Goal: Task Accomplishment & Management: Use online tool/utility

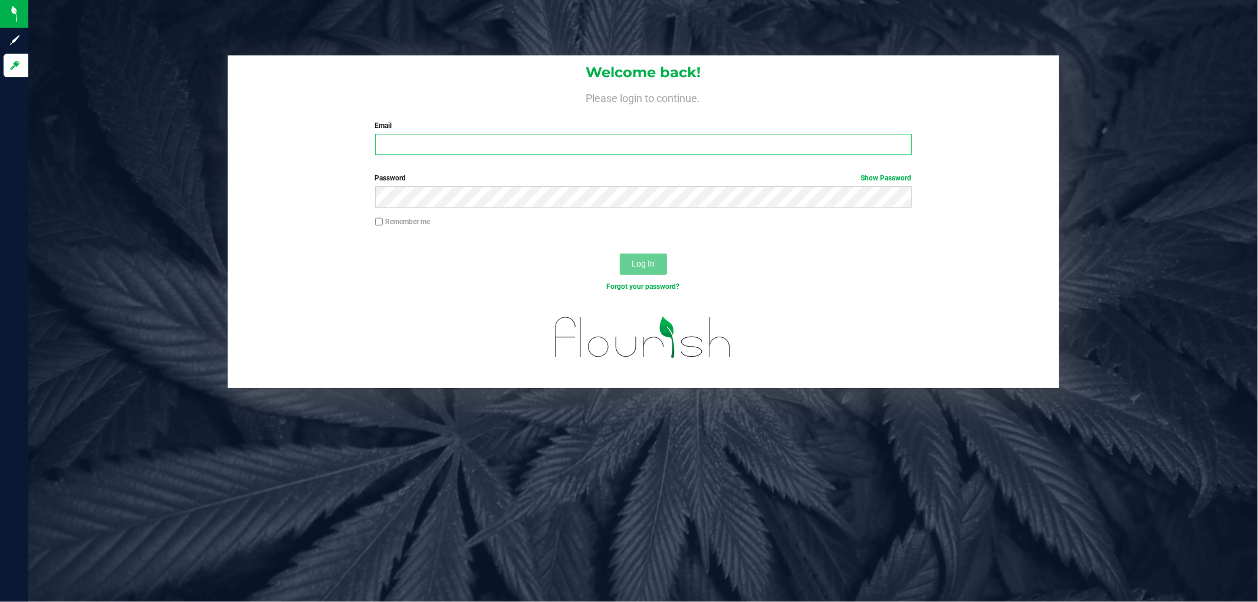
click at [462, 143] on input "Email" at bounding box center [643, 144] width 537 height 21
type input "[EMAIL_ADDRESS][DOMAIN_NAME]"
click at [620, 254] on button "Log In" at bounding box center [643, 264] width 47 height 21
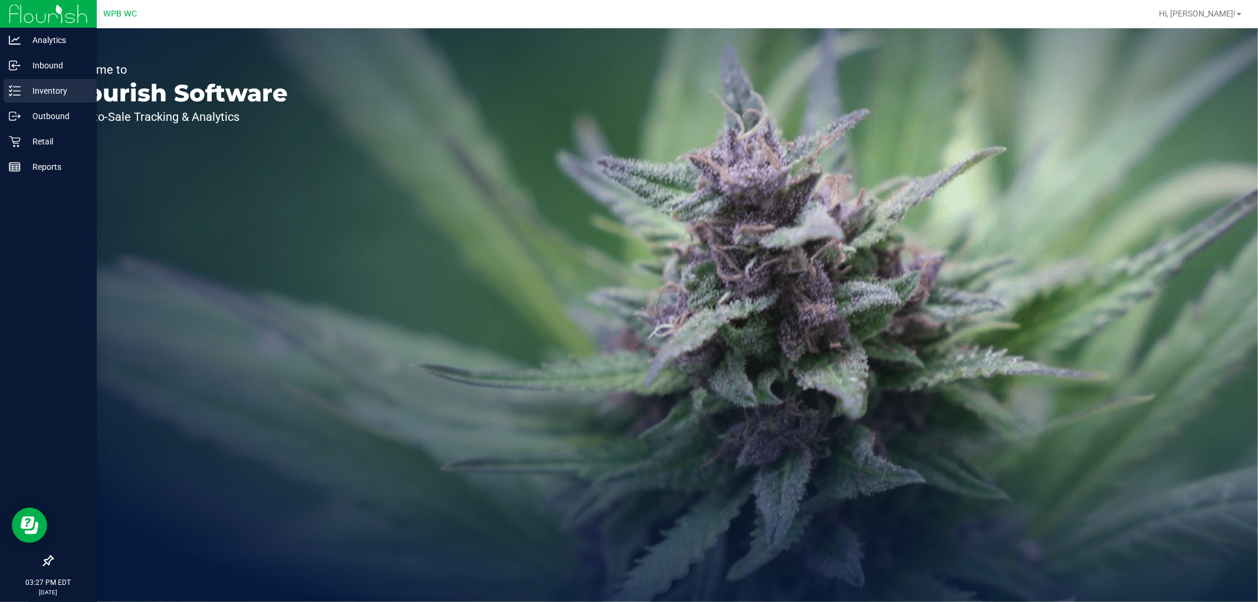
click at [41, 85] on p "Inventory" at bounding box center [56, 91] width 71 height 14
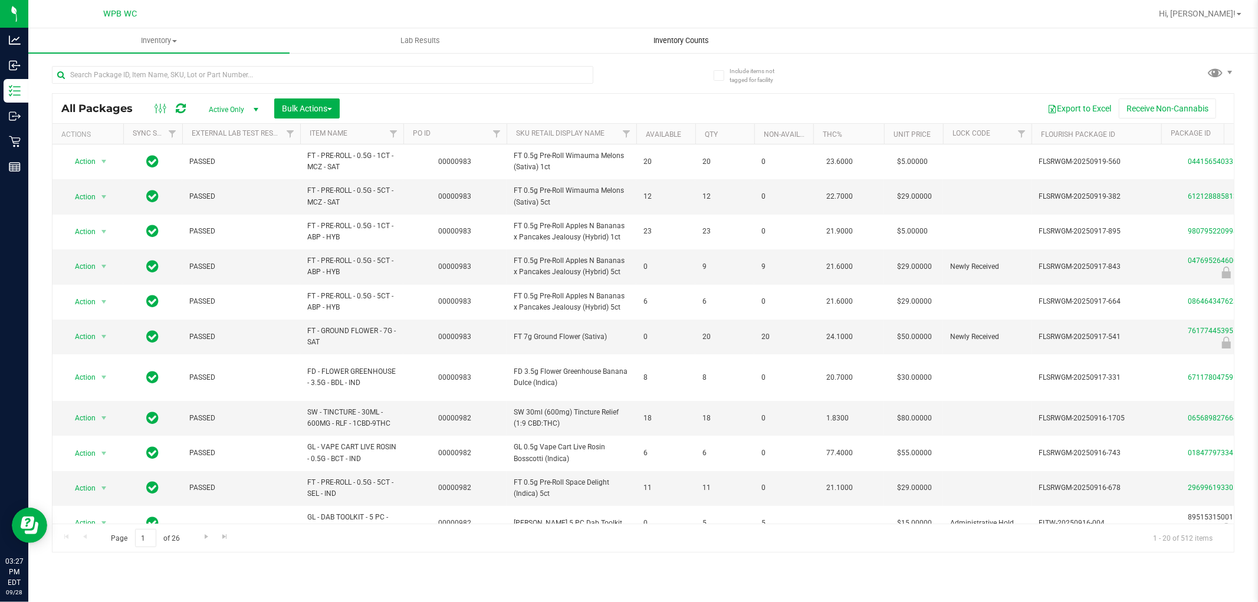
click at [688, 37] on span "Inventory Counts" at bounding box center [681, 40] width 87 height 11
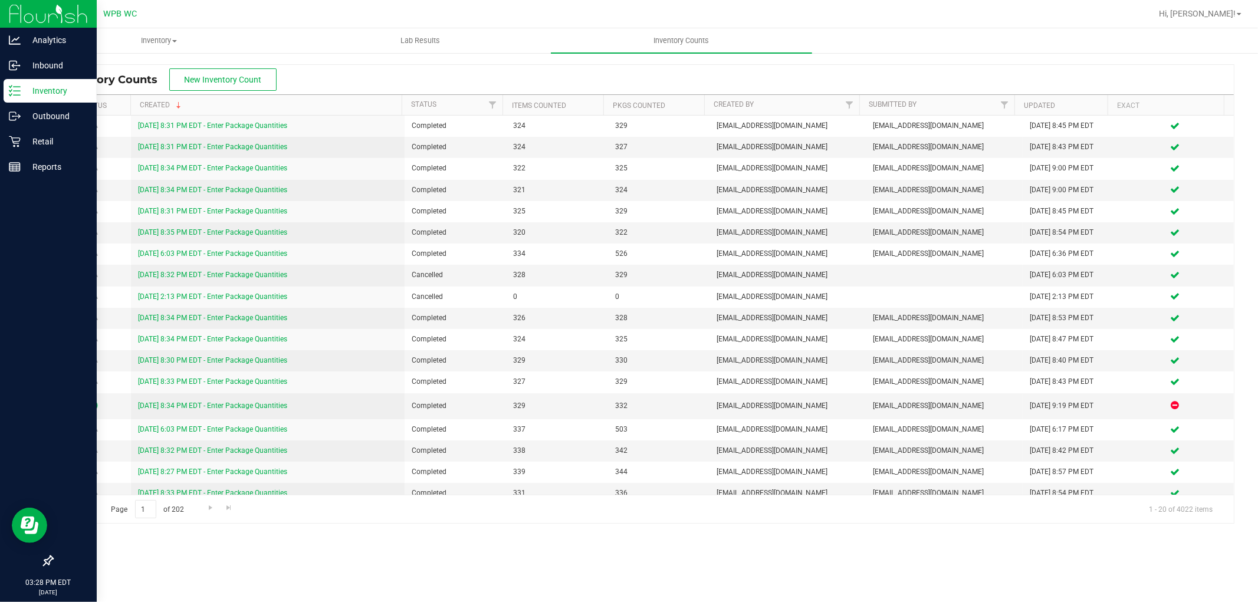
click at [59, 88] on p "Inventory" at bounding box center [56, 91] width 71 height 14
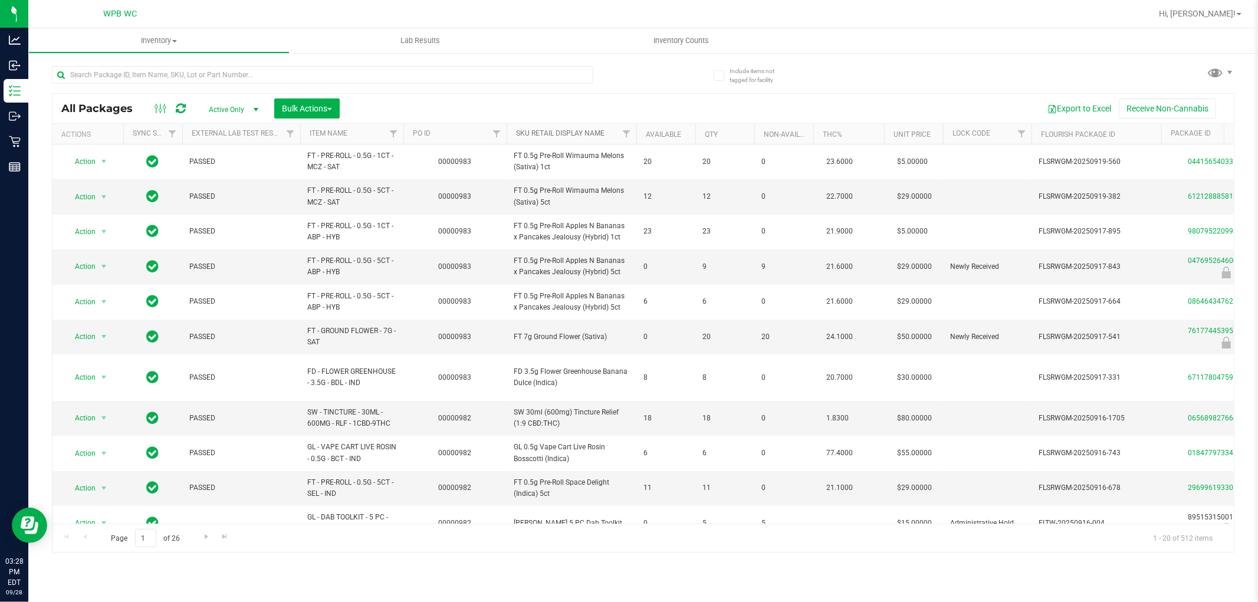
click at [596, 132] on link "Sku Retail Display Name" at bounding box center [560, 133] width 88 height 8
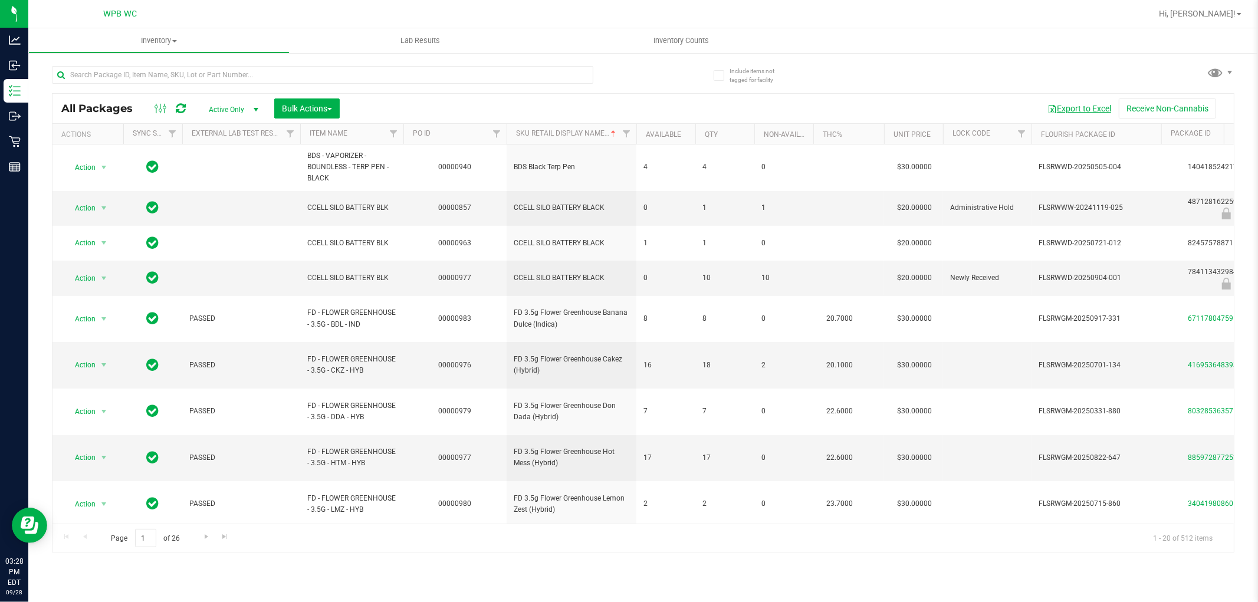
click at [1089, 113] on button "Export to Excel" at bounding box center [1079, 108] width 79 height 20
